Goal: Go to known website: Access a specific website the user already knows

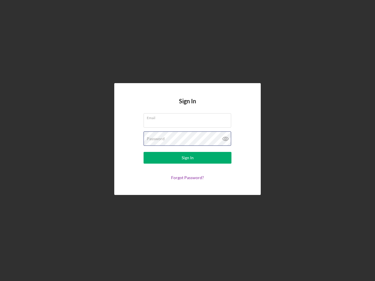
click at [187, 141] on div "Password" at bounding box center [188, 139] width 88 height 15
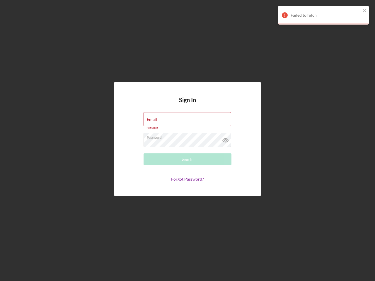
click at [226, 139] on icon at bounding box center [225, 140] width 15 height 15
